Goal: Navigation & Orientation: Find specific page/section

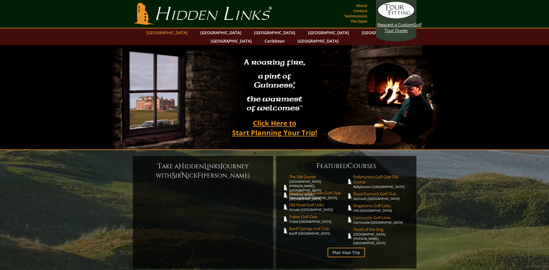
click at [183, 33] on link "[GEOGRAPHIC_DATA]" at bounding box center [166, 32] width 47 height 8
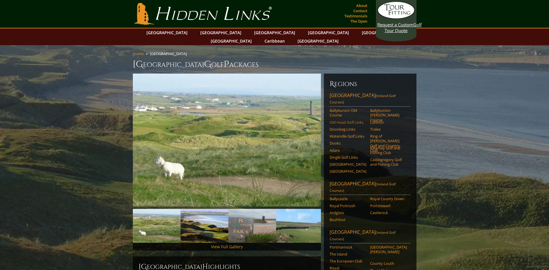
click at [343, 120] on link "Old Head Golf Links" at bounding box center [347, 122] width 37 height 5
click at [399, 196] on link "Royal County Down" at bounding box center [388, 198] width 37 height 5
